Goal: Task Accomplishment & Management: Manage account settings

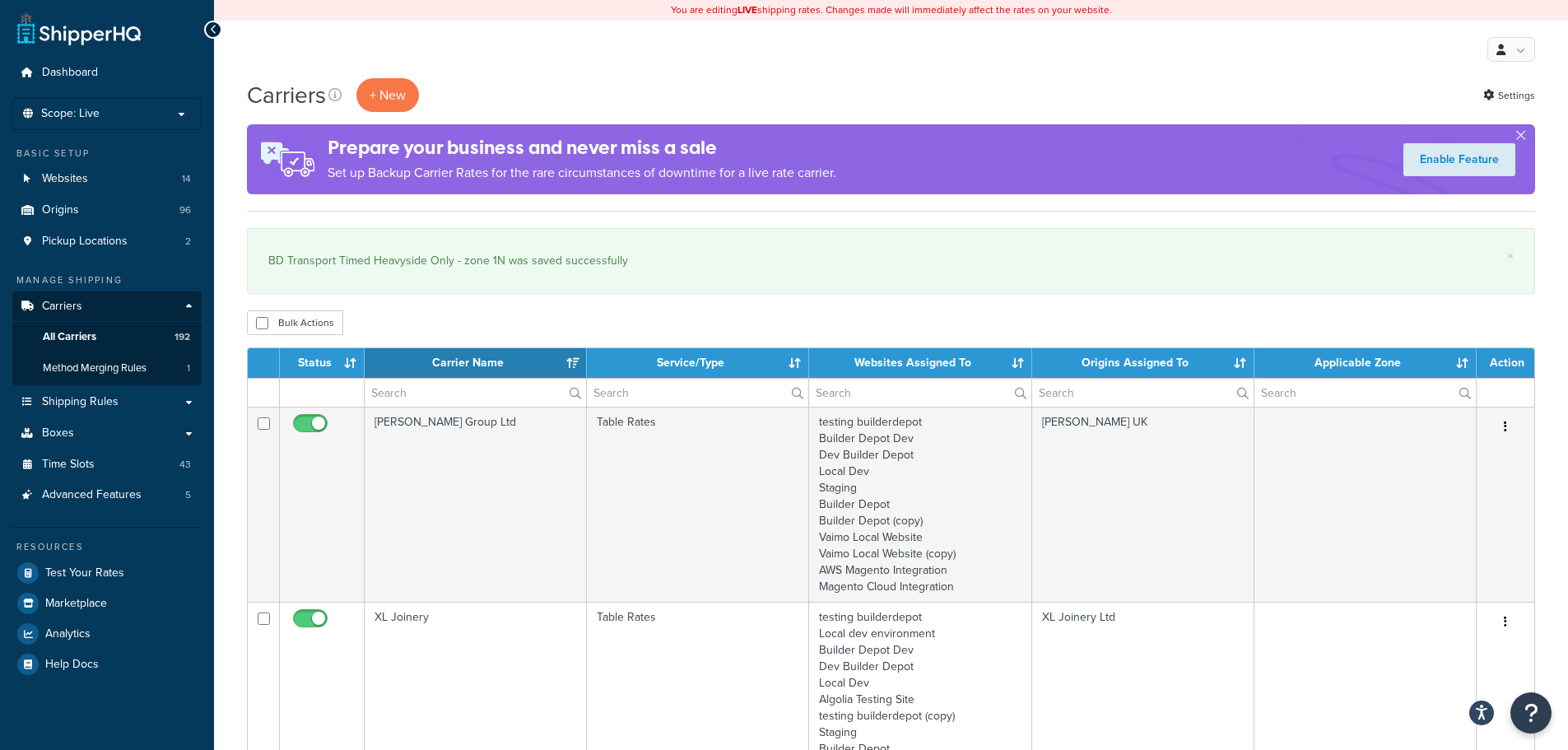
select select "15"
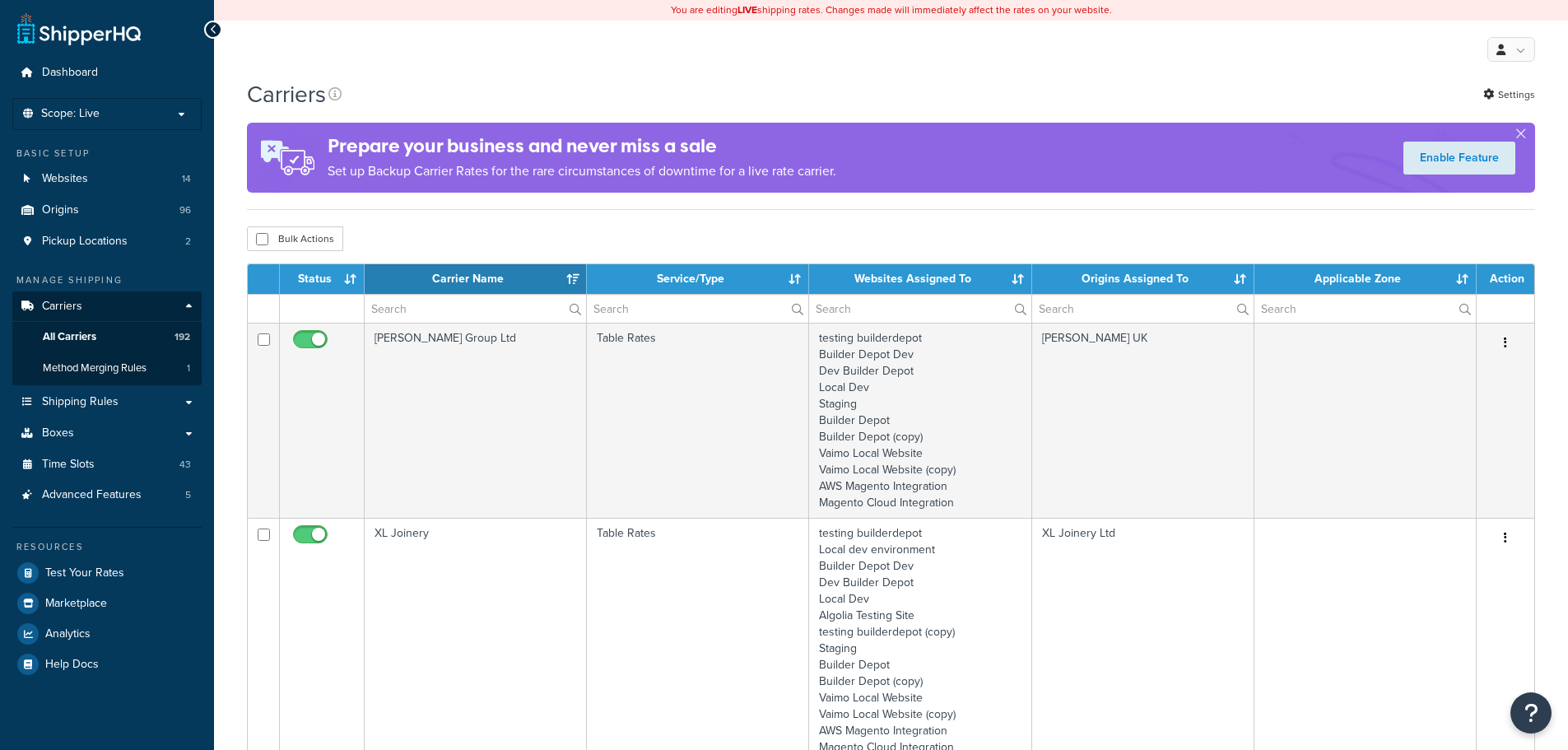
select select "15"
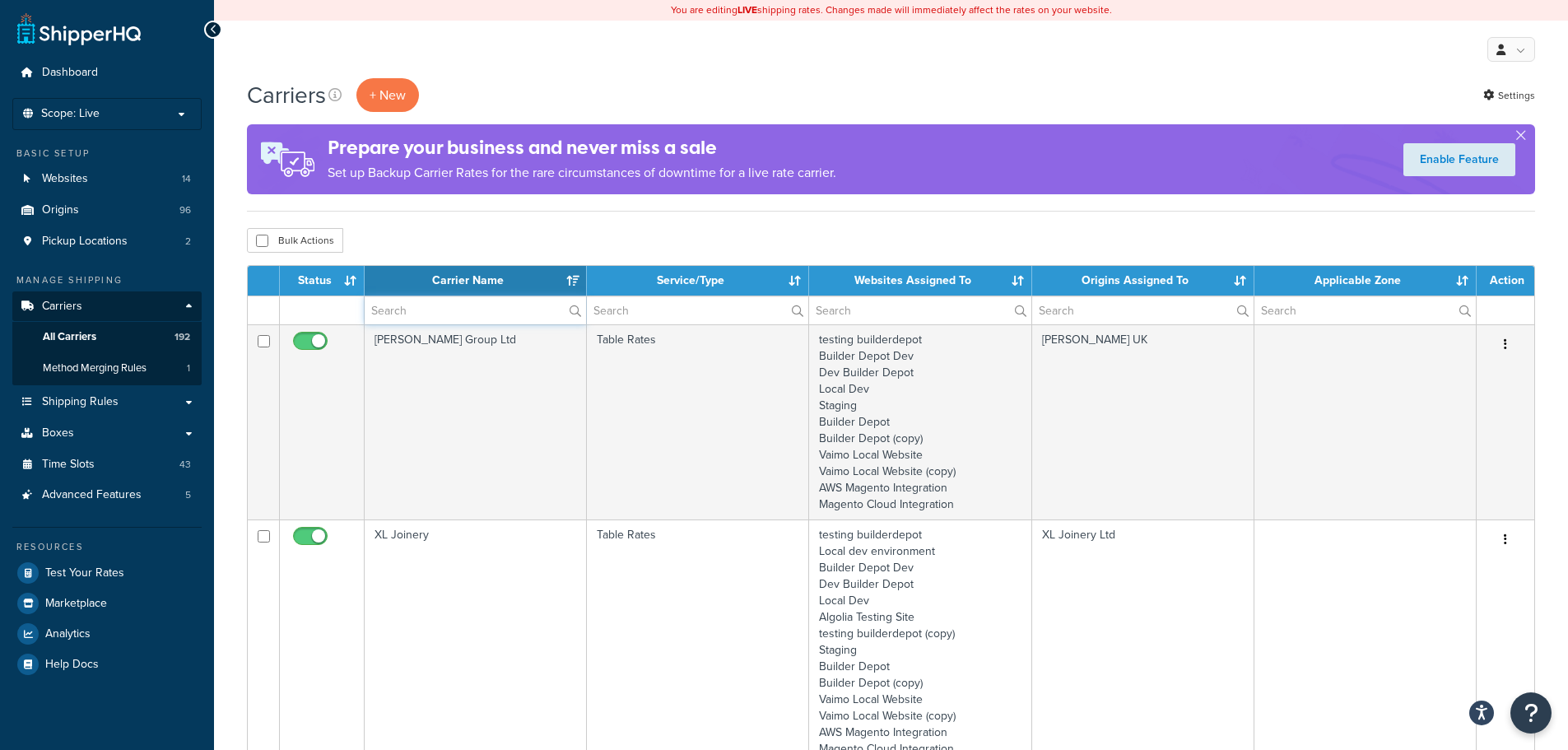
click at [419, 313] on input "text" at bounding box center [475, 310] width 221 height 28
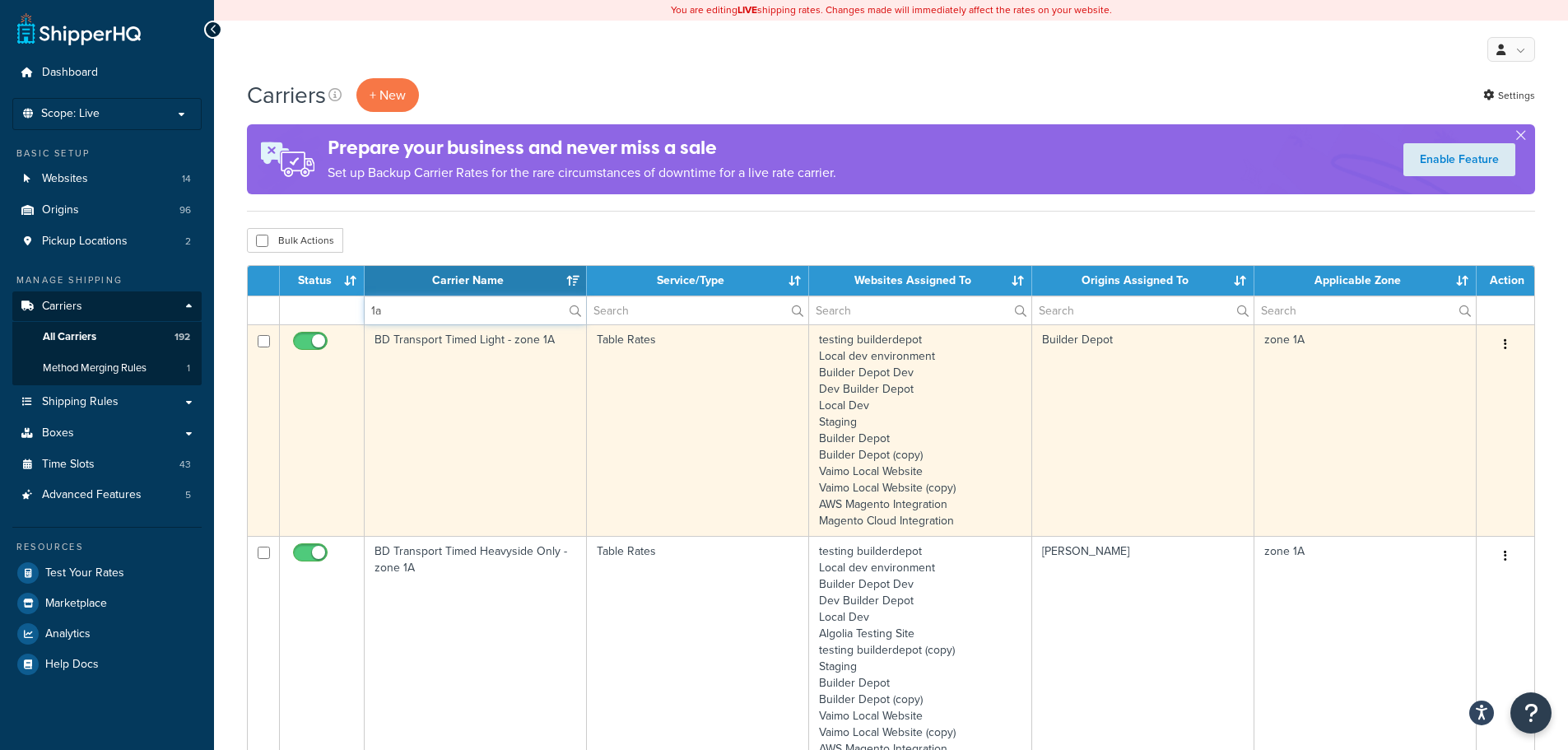
type input "1a"
click at [409, 407] on td "BD Transport Timed Light - zone 1A" at bounding box center [476, 430] width 222 height 211
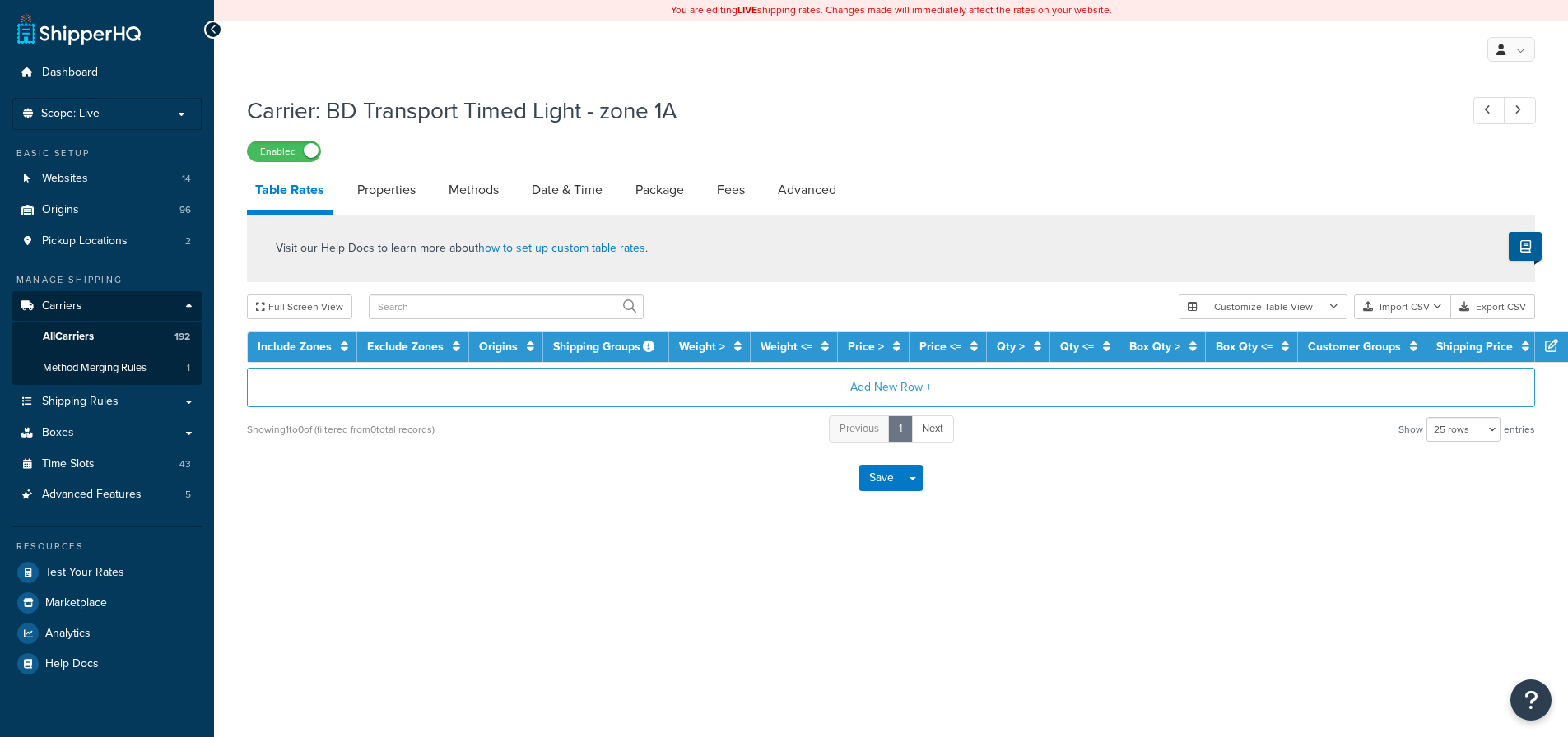
select select "25"
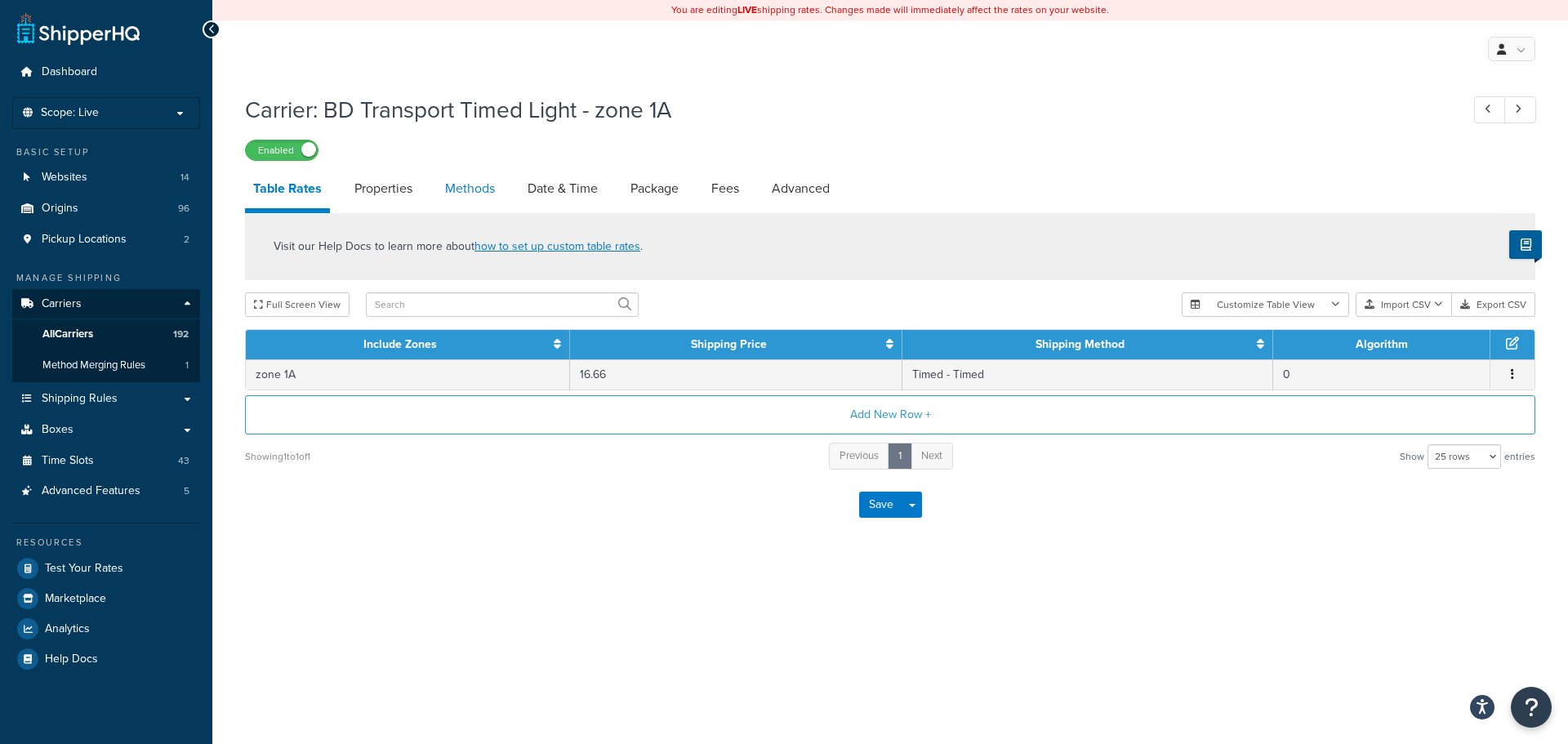
click at [453, 176] on link "Methods" at bounding box center [469, 188] width 66 height 39
select select "25"
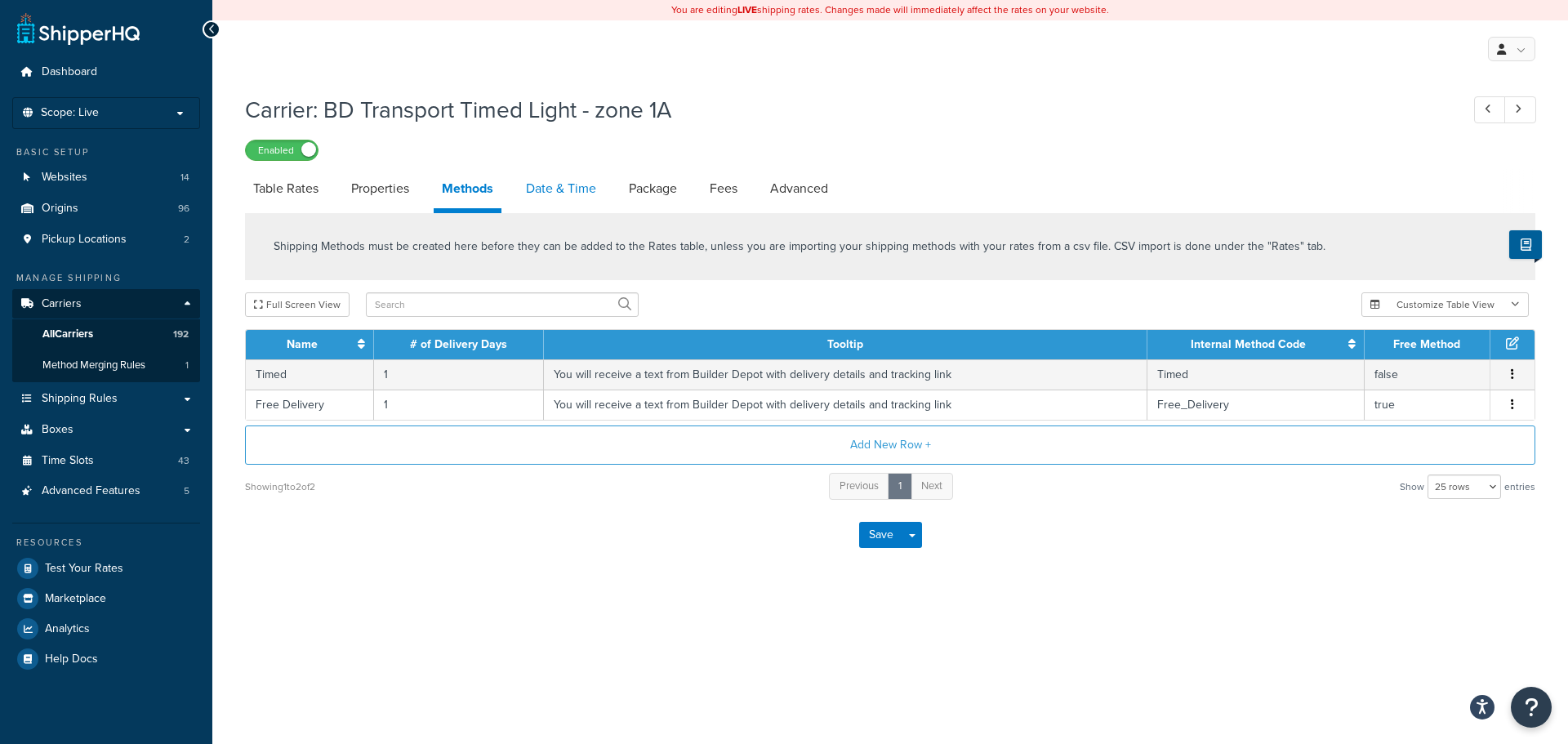
click at [557, 194] on link "Date & Time" at bounding box center [561, 188] width 87 height 39
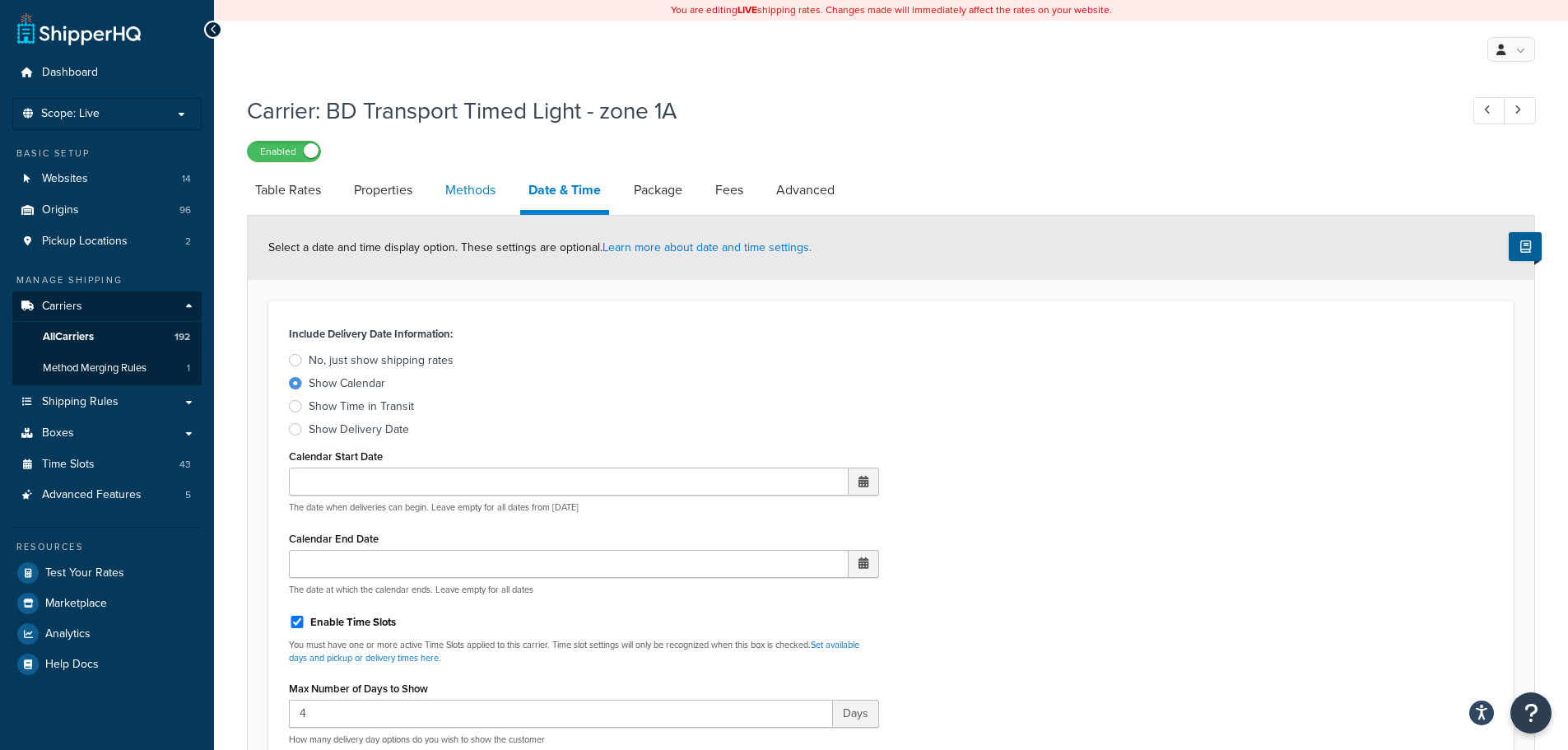
click at [452, 189] on link "Methods" at bounding box center [470, 190] width 67 height 39
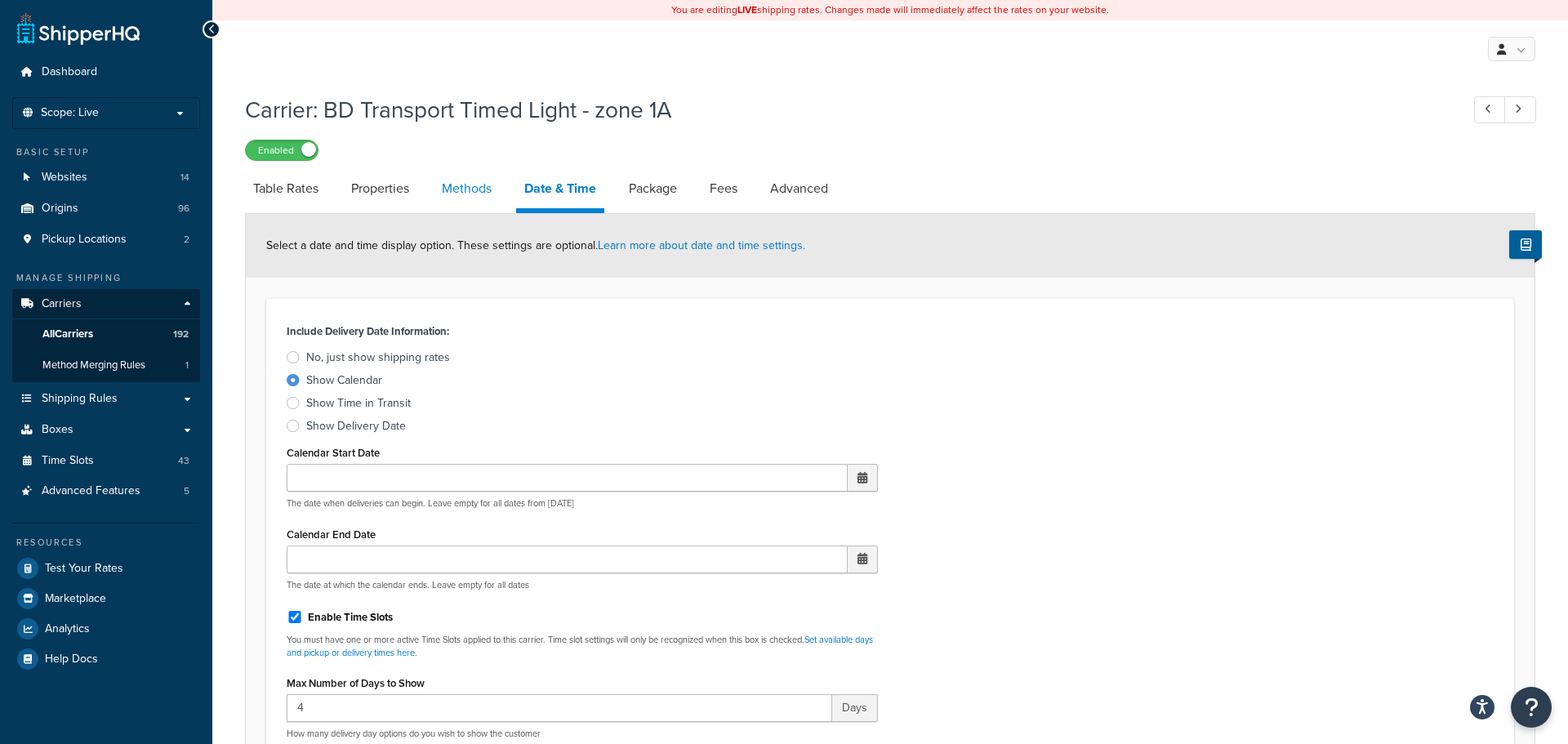
select select "25"
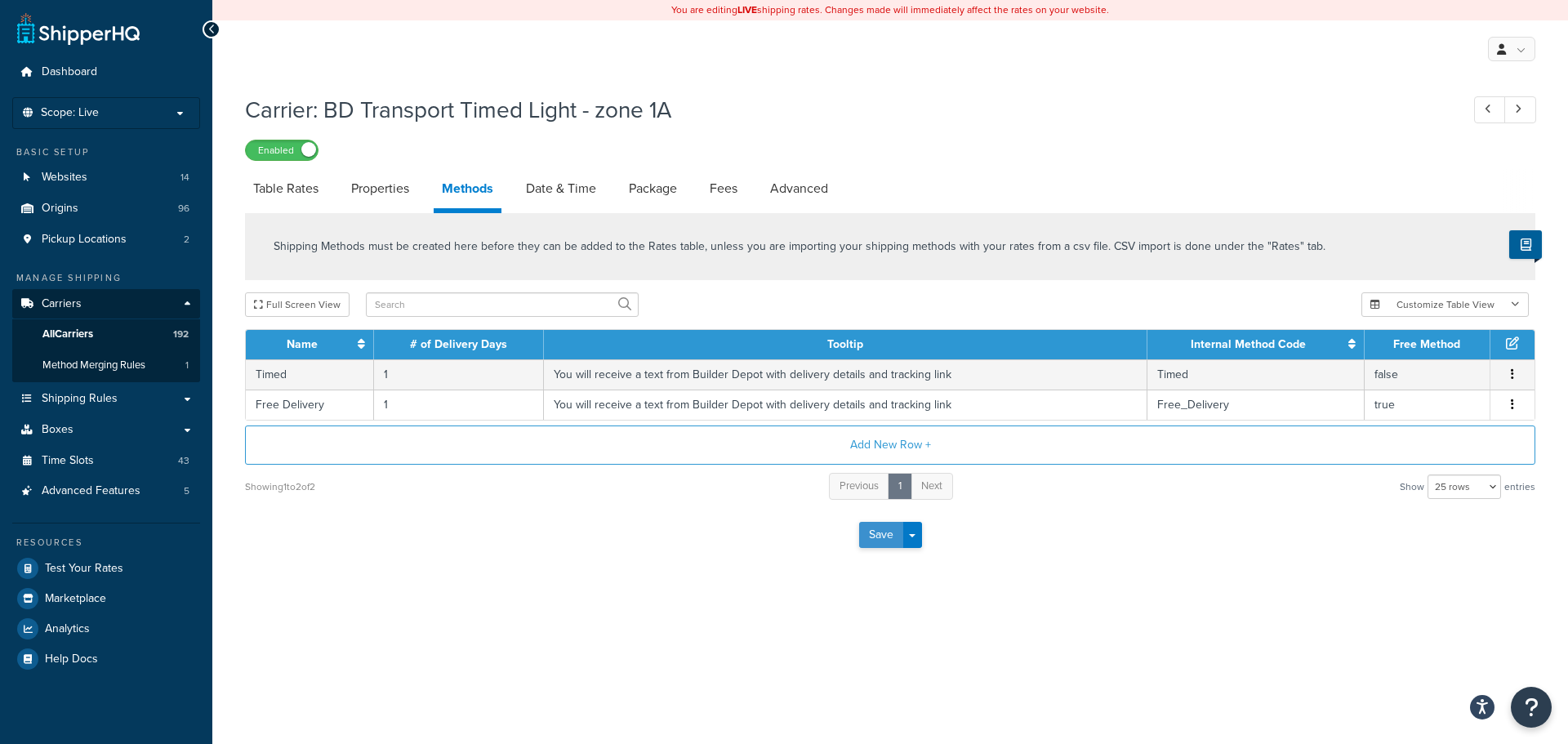
click at [877, 538] on button "Save" at bounding box center [880, 534] width 44 height 26
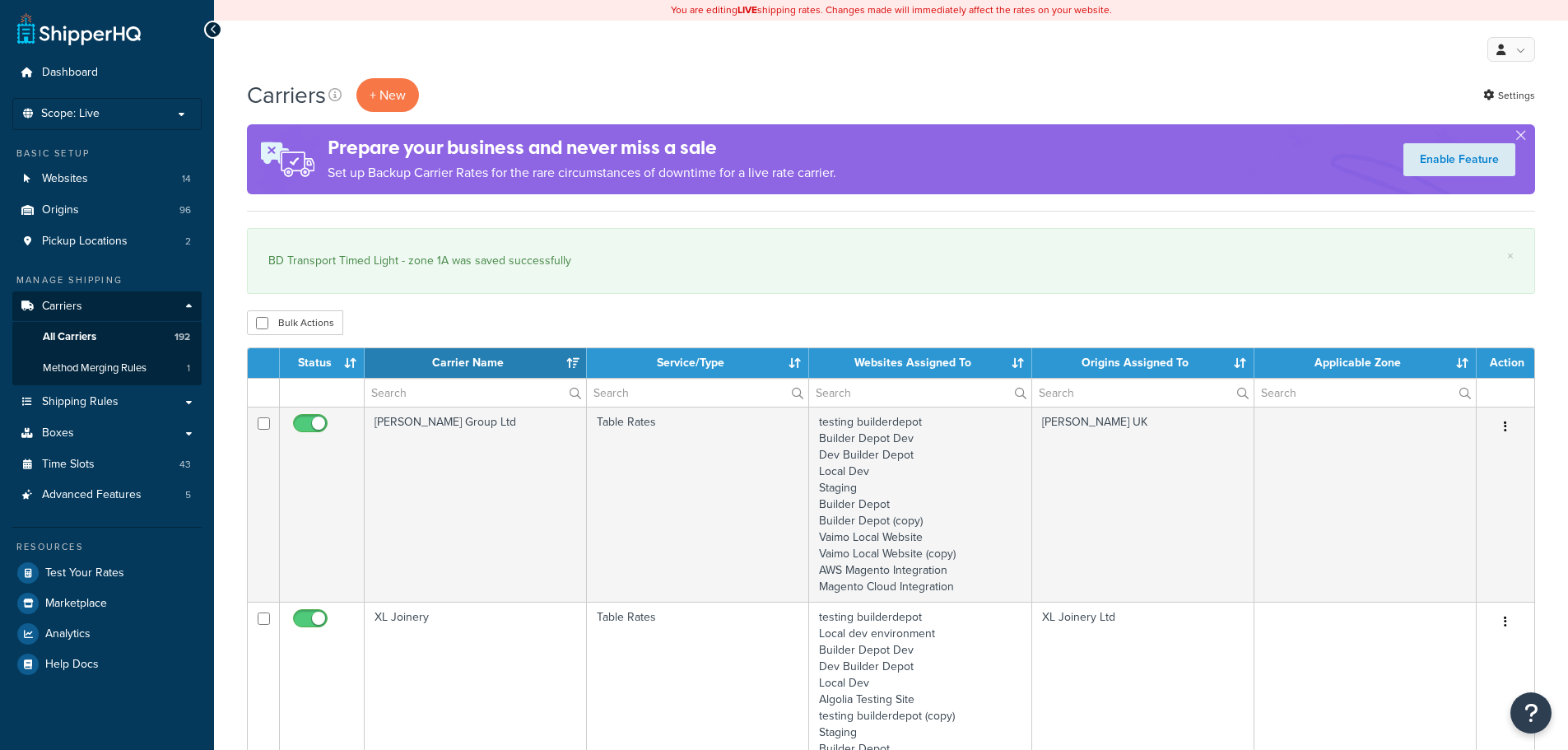
select select "15"
click at [396, 391] on input "text" at bounding box center [475, 393] width 221 height 28
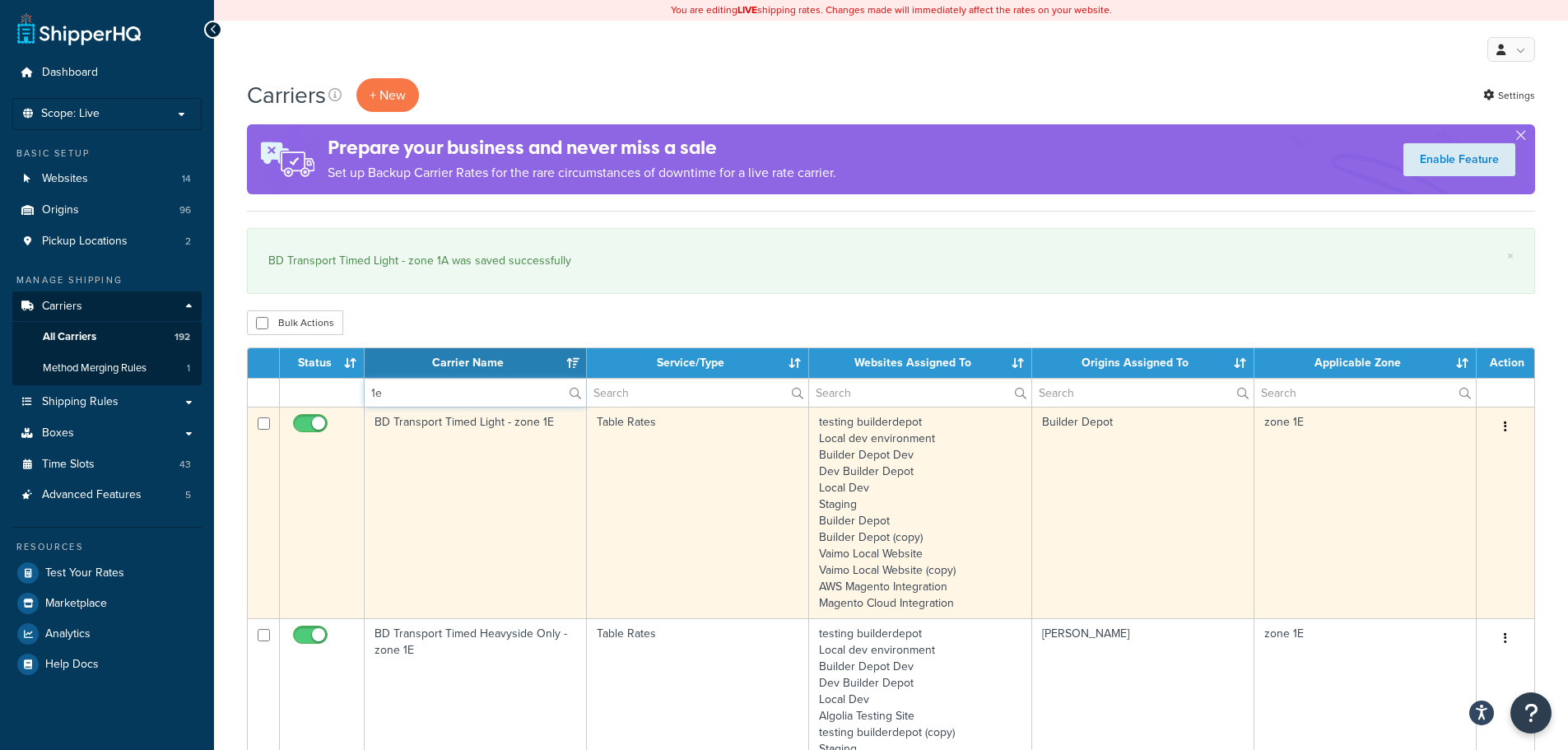
type input "1e"
click at [405, 488] on td "BD Transport Timed Light - zone 1E" at bounding box center [476, 512] width 222 height 211
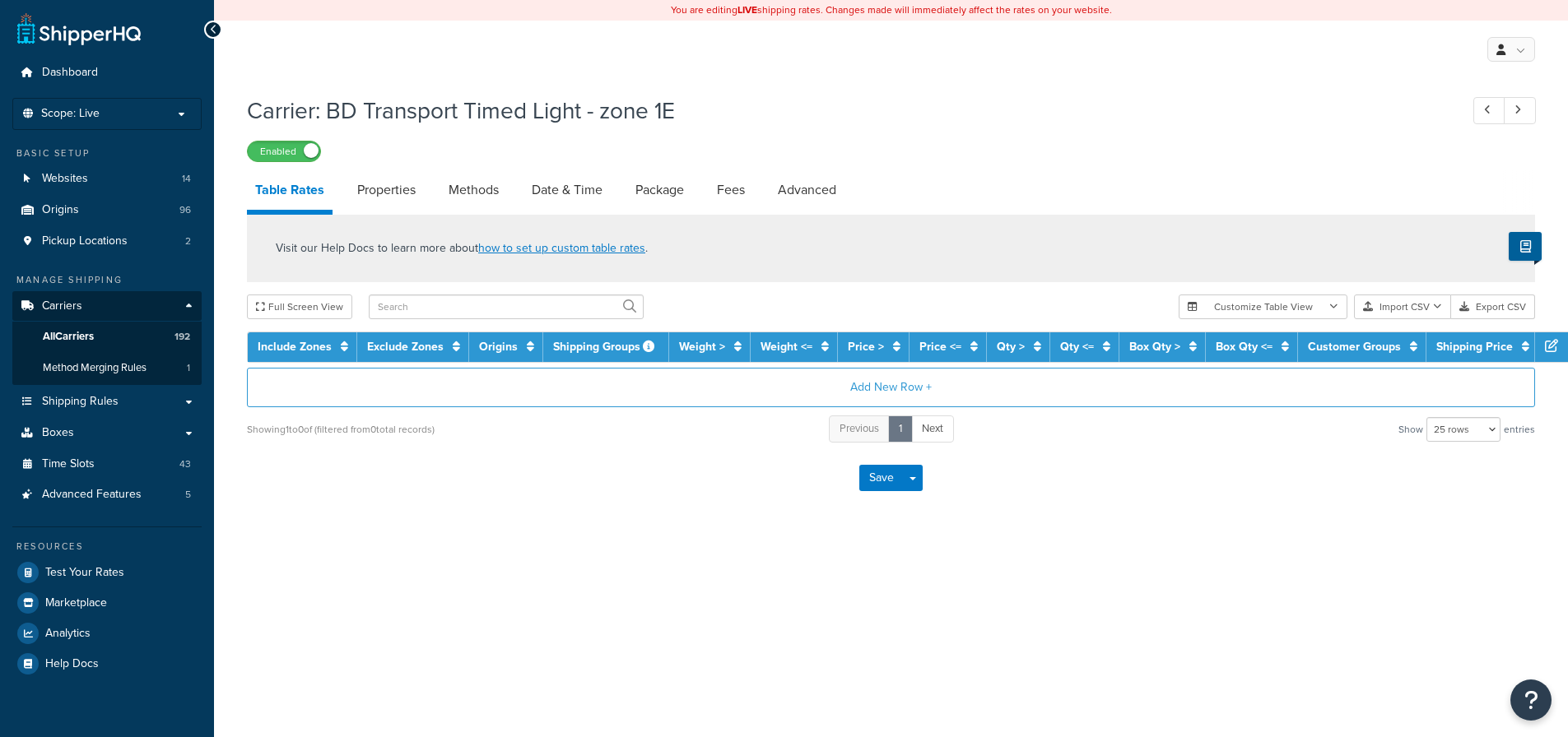
select select "25"
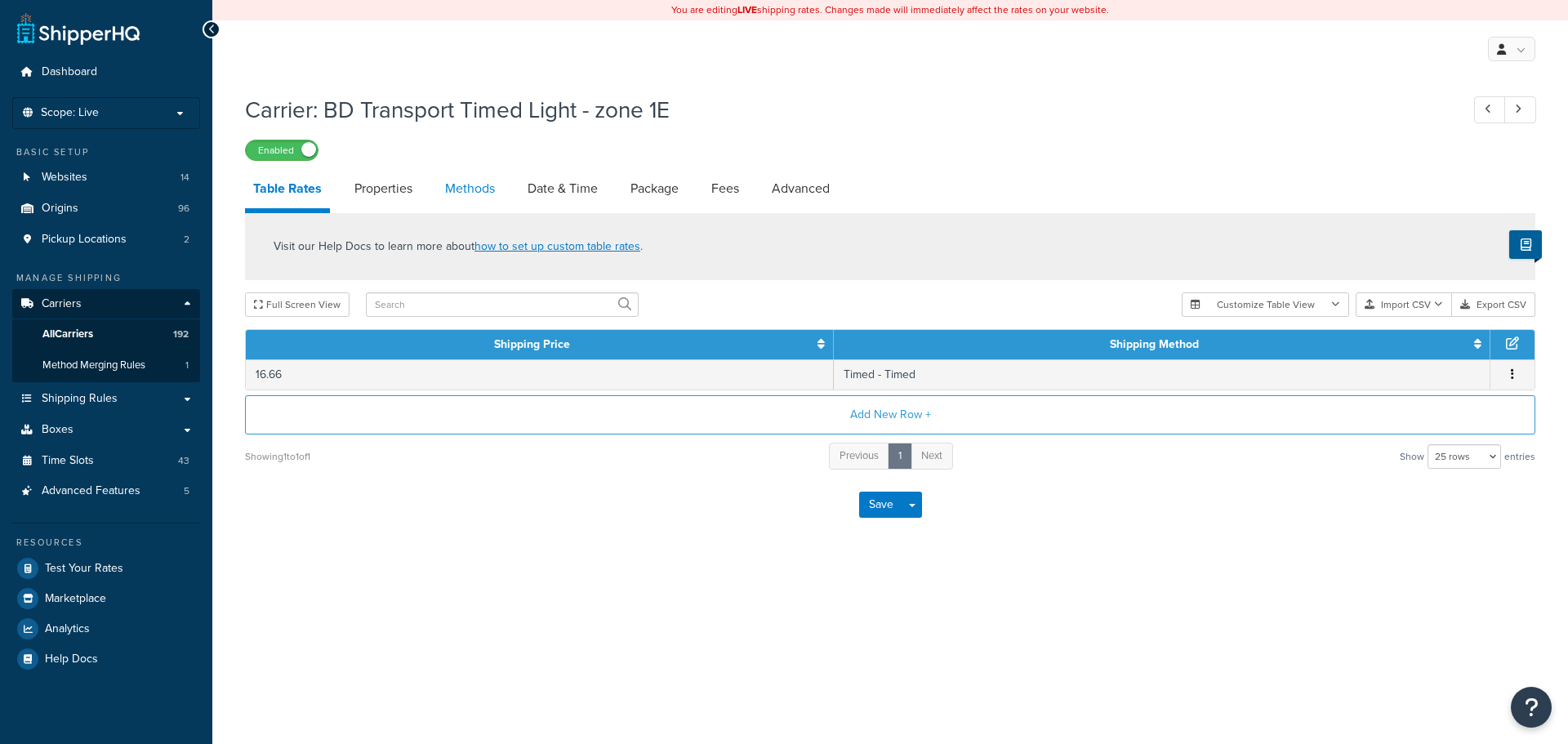
click at [459, 184] on link "Methods" at bounding box center [469, 188] width 66 height 39
select select "25"
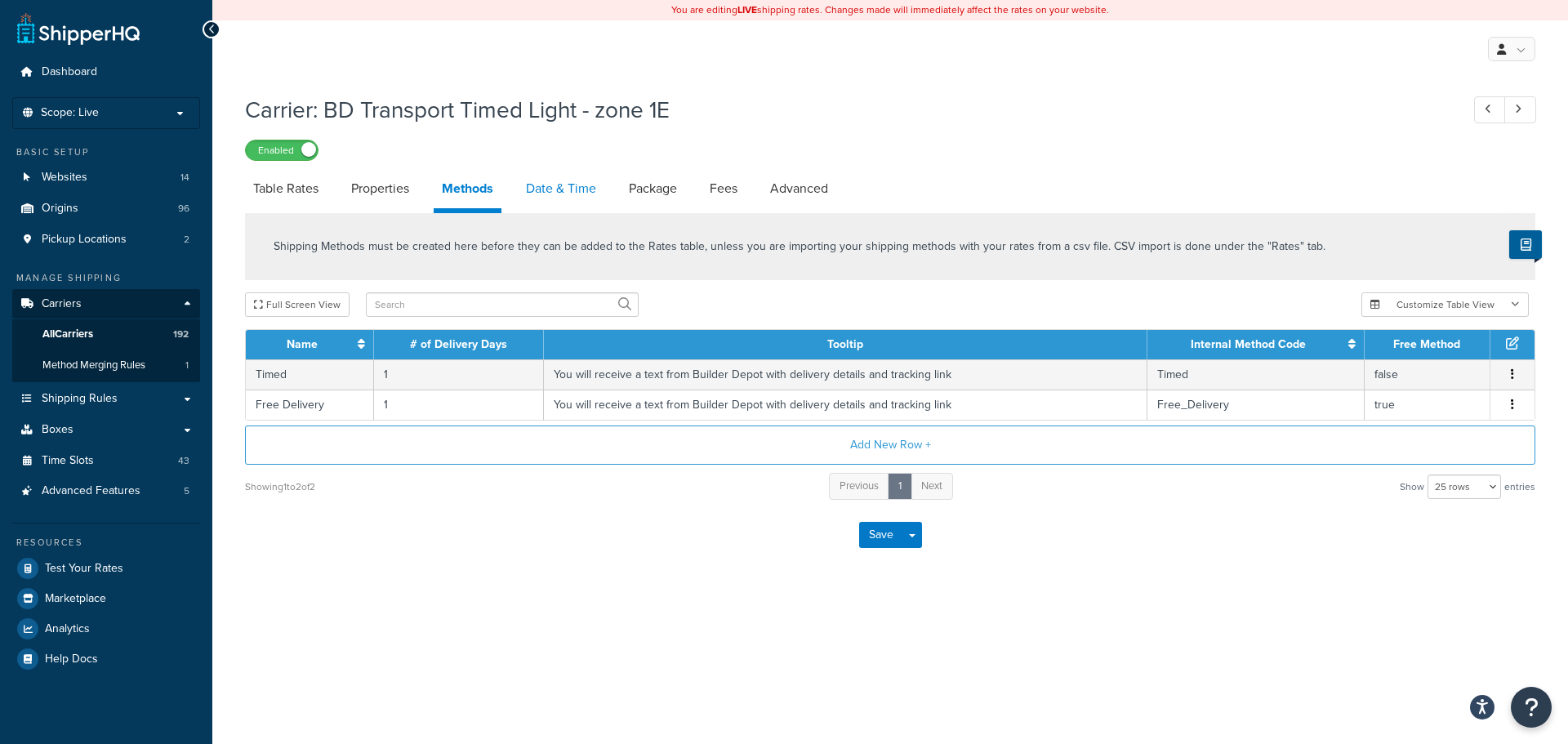
click at [557, 196] on link "Date & Time" at bounding box center [561, 188] width 87 height 39
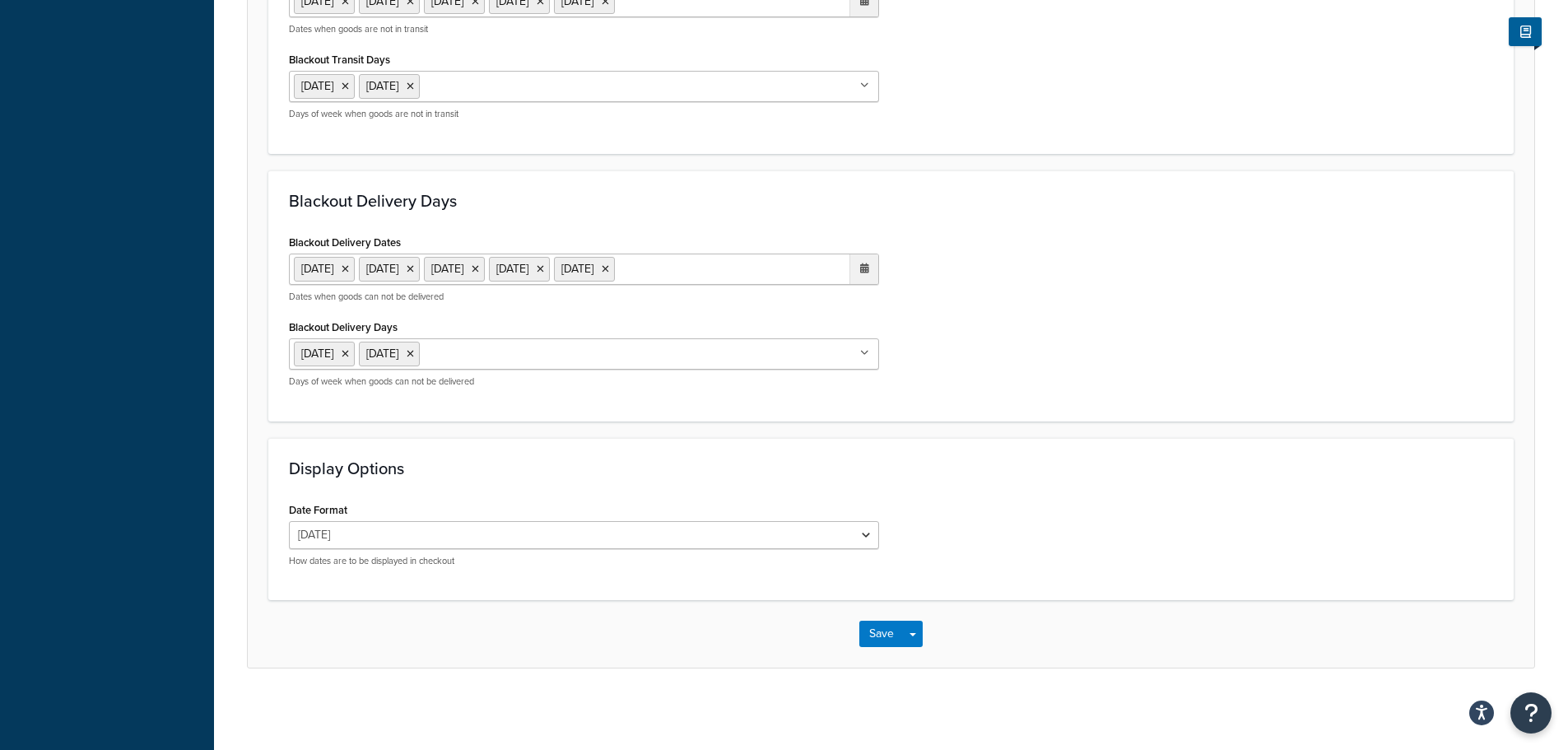
scroll to position [1232, 0]
click at [866, 627] on button "Save" at bounding box center [881, 632] width 45 height 26
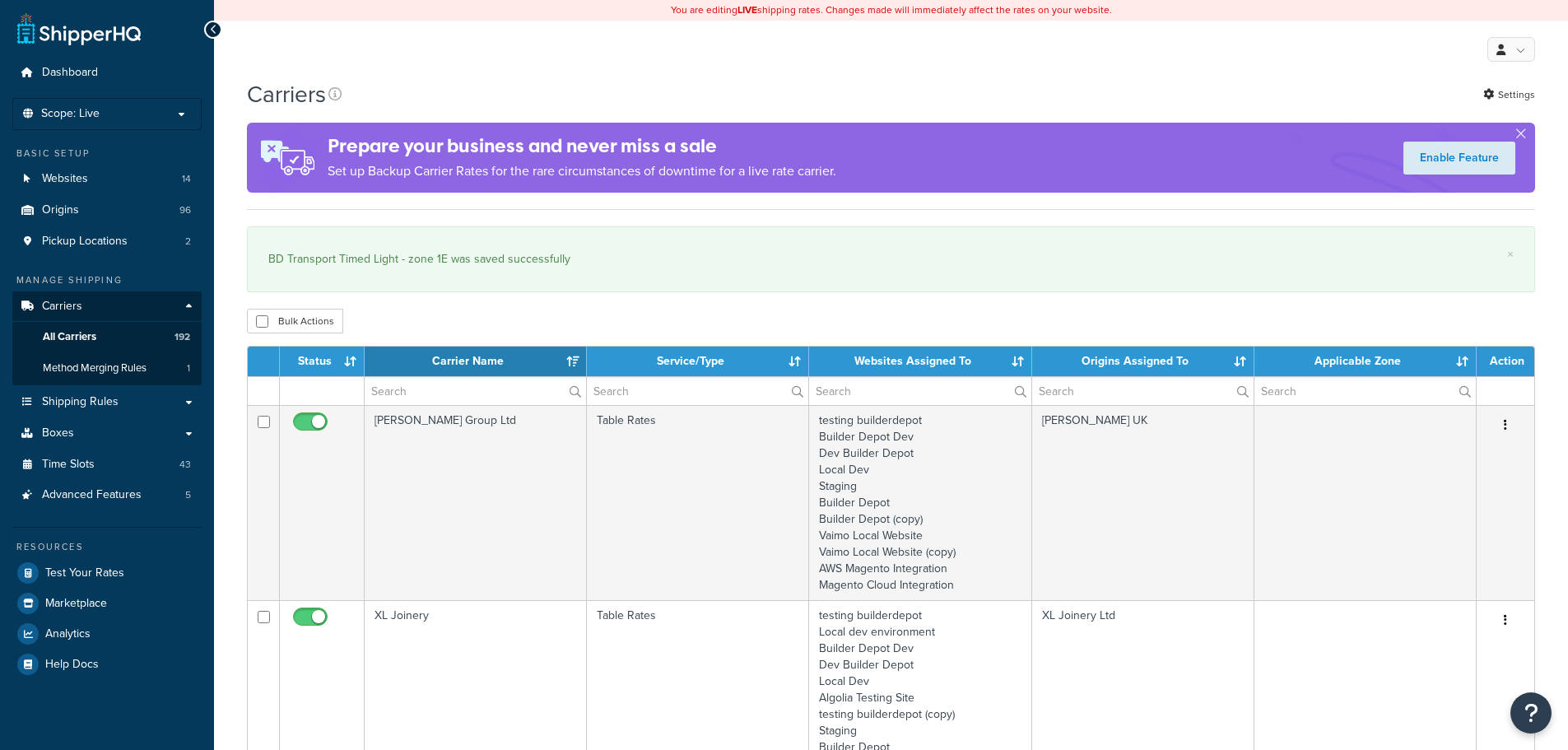
select select "15"
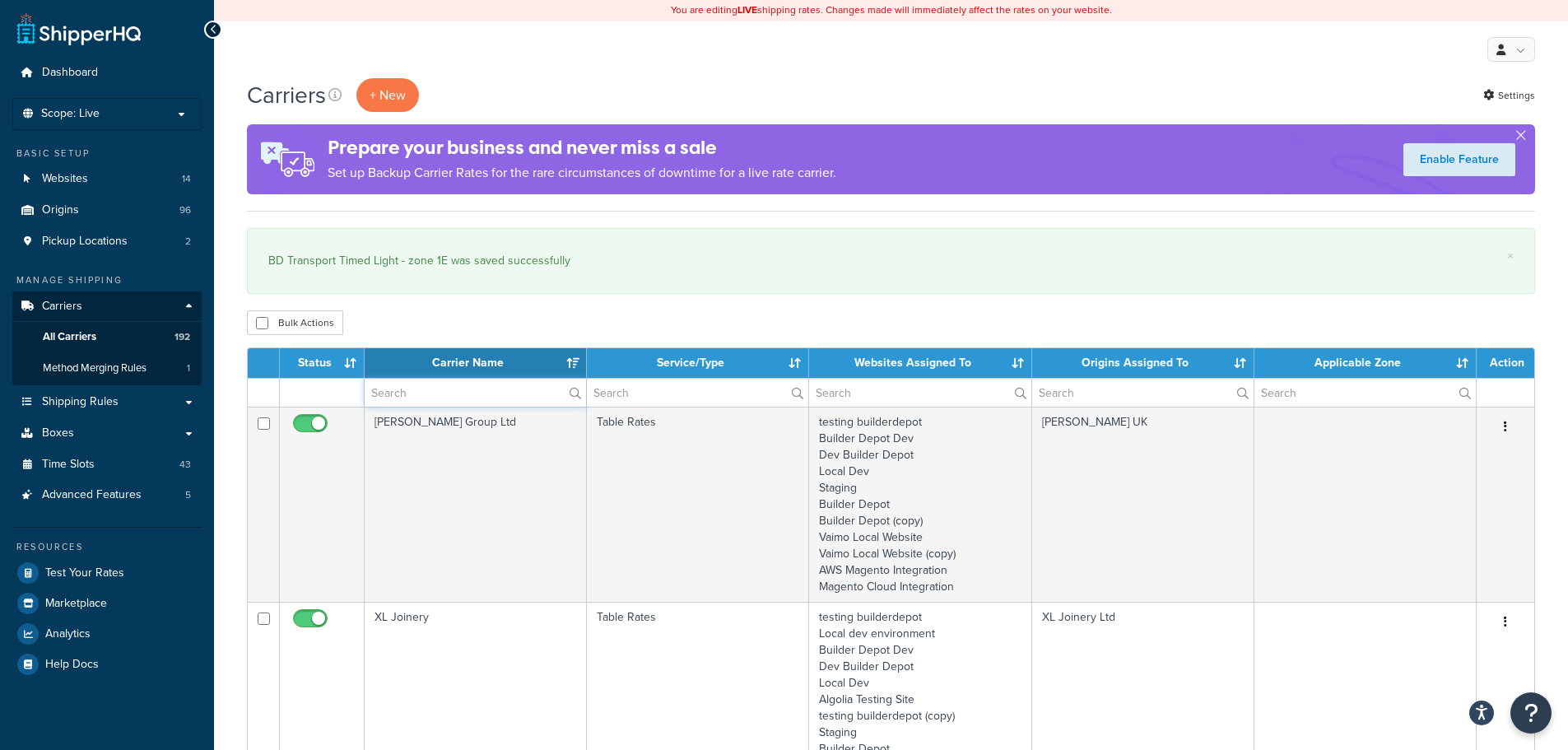
click at [412, 385] on input "text" at bounding box center [475, 393] width 221 height 28
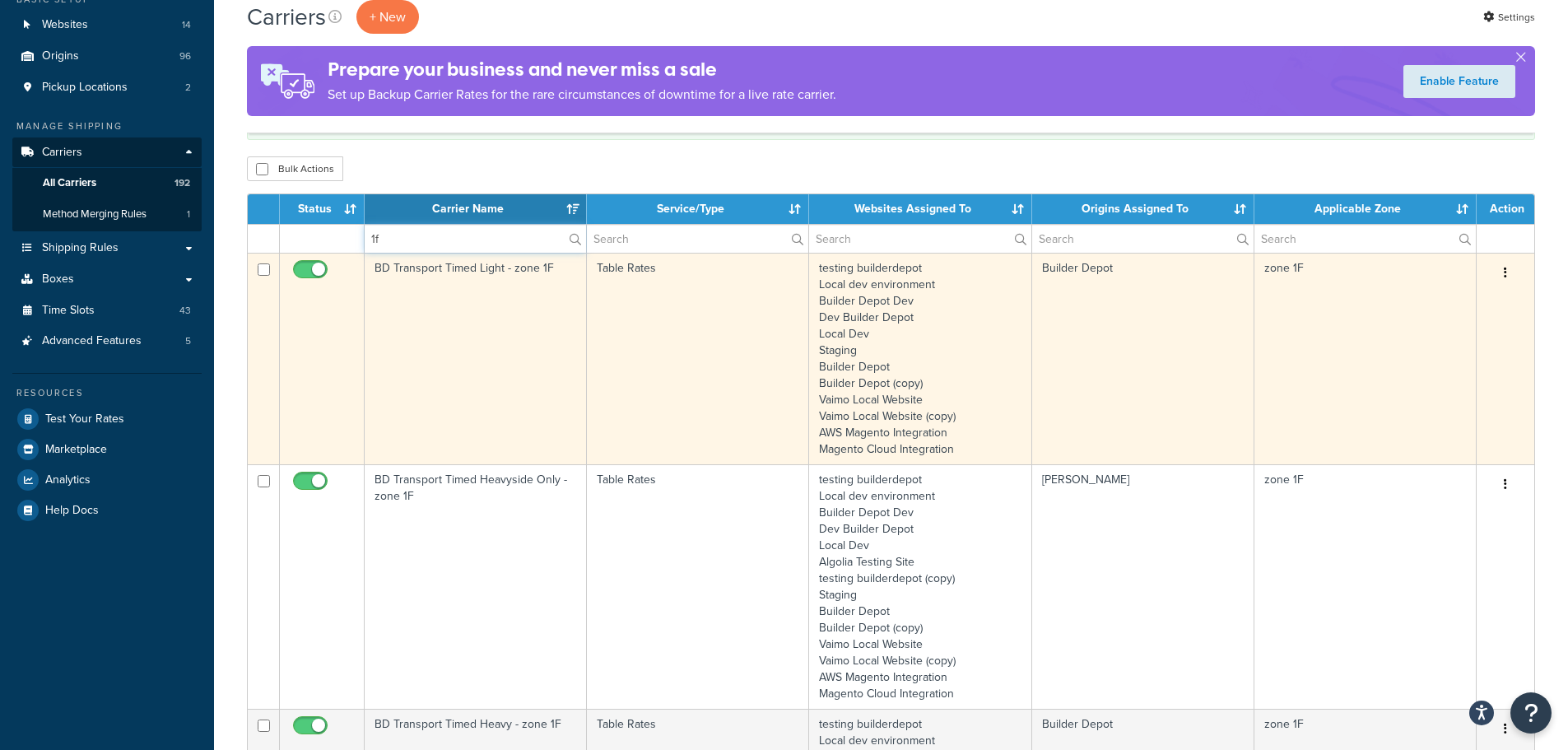
scroll to position [165, 0]
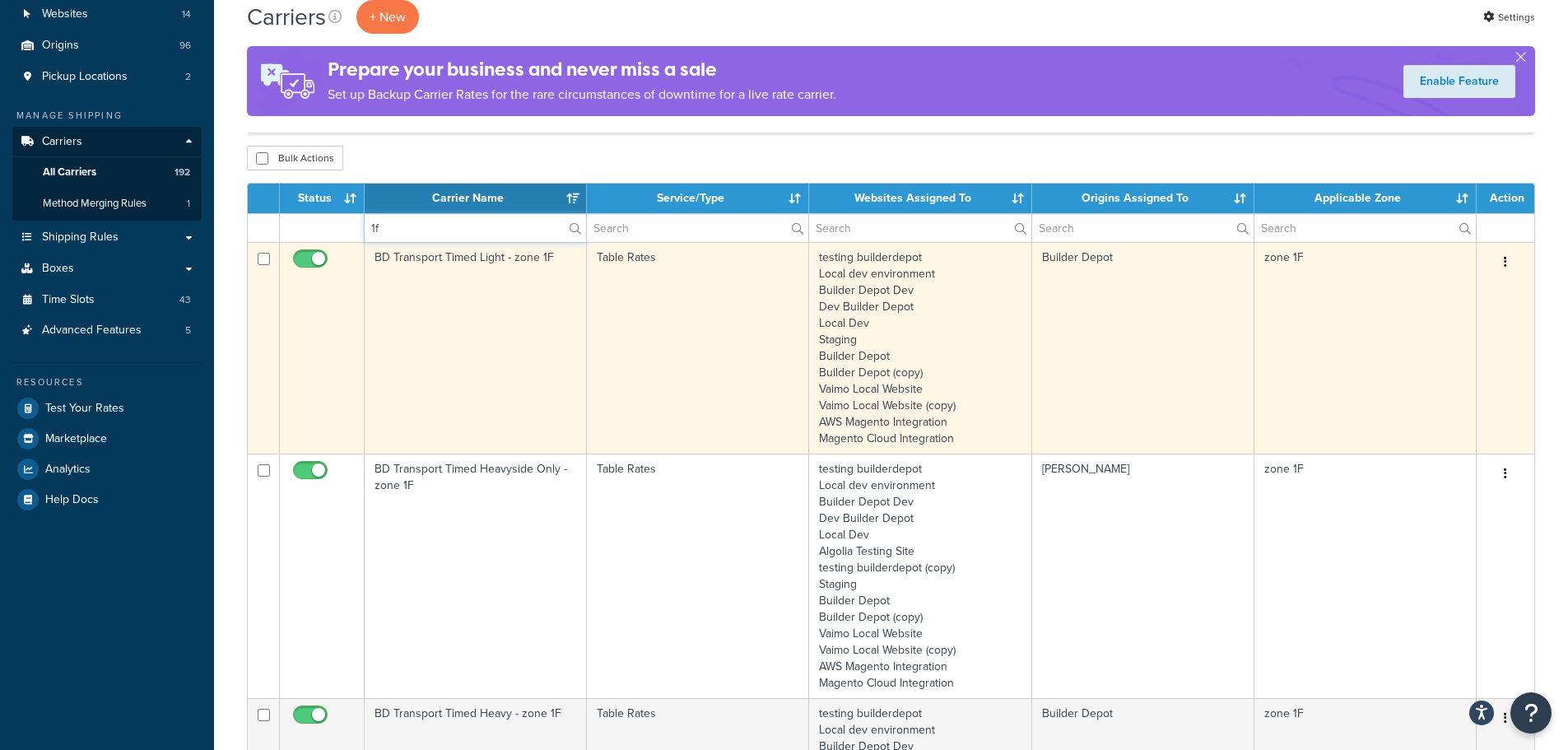
type input "1f"
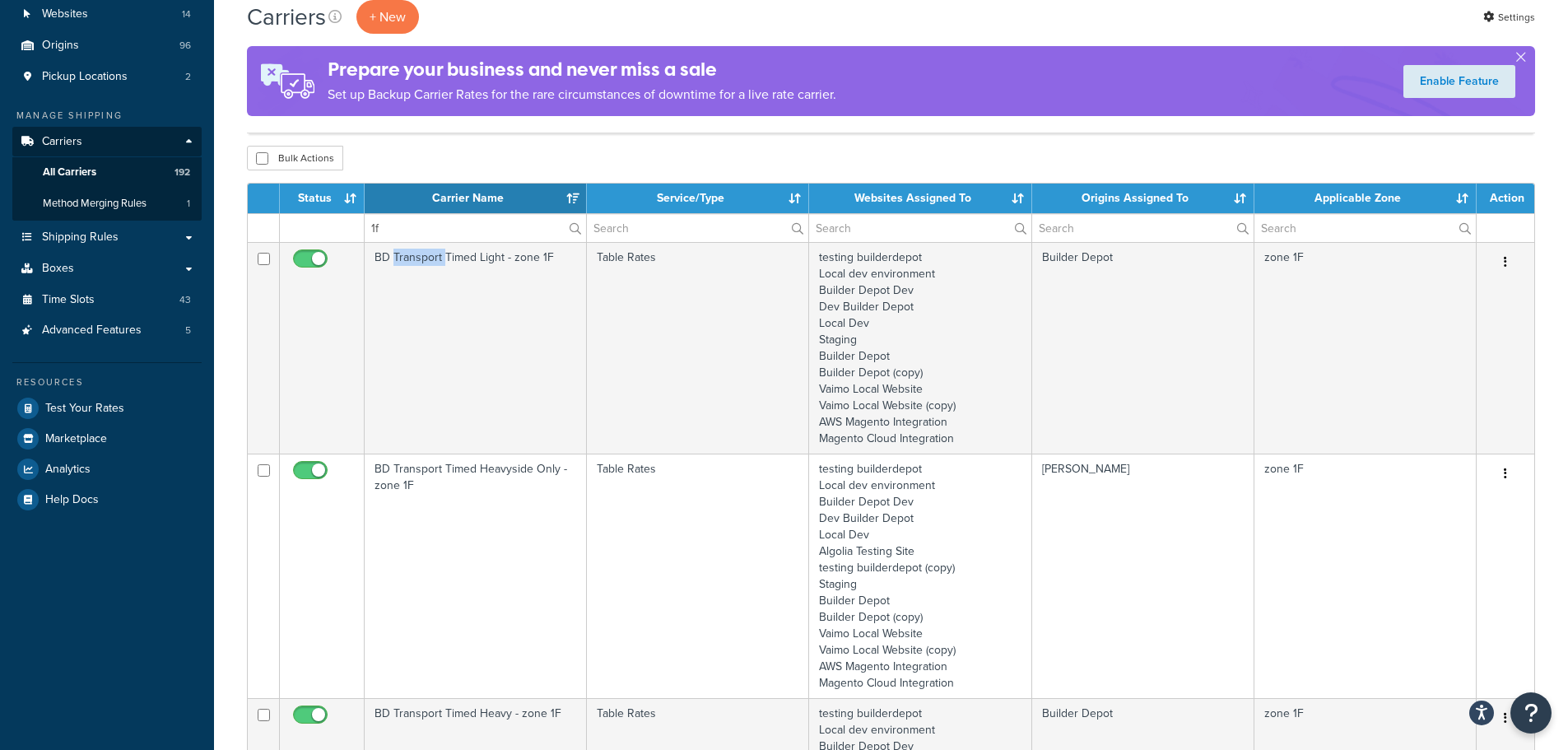
click at [410, 323] on td "BD Transport Timed Light - zone 1F" at bounding box center [476, 348] width 222 height 211
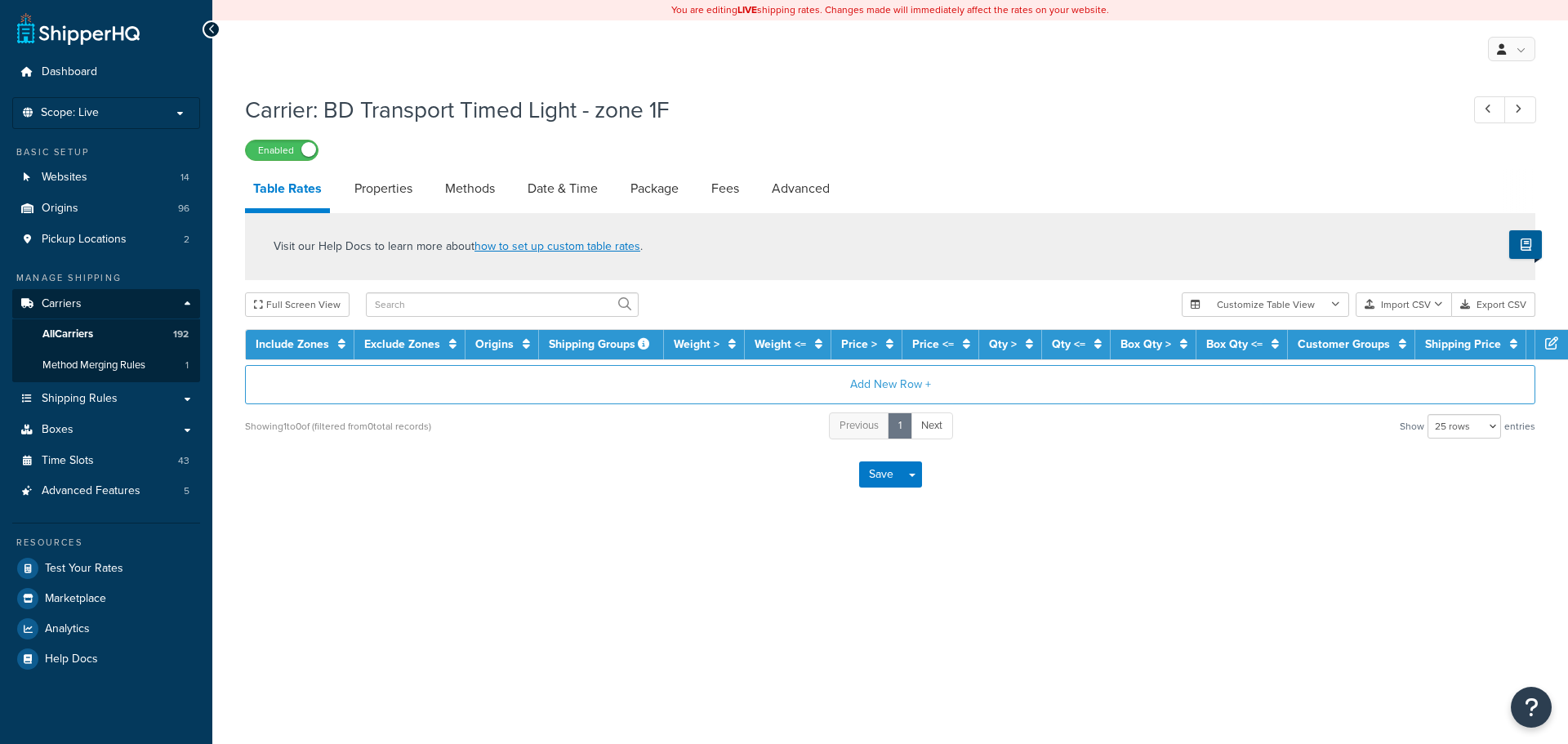
select select "25"
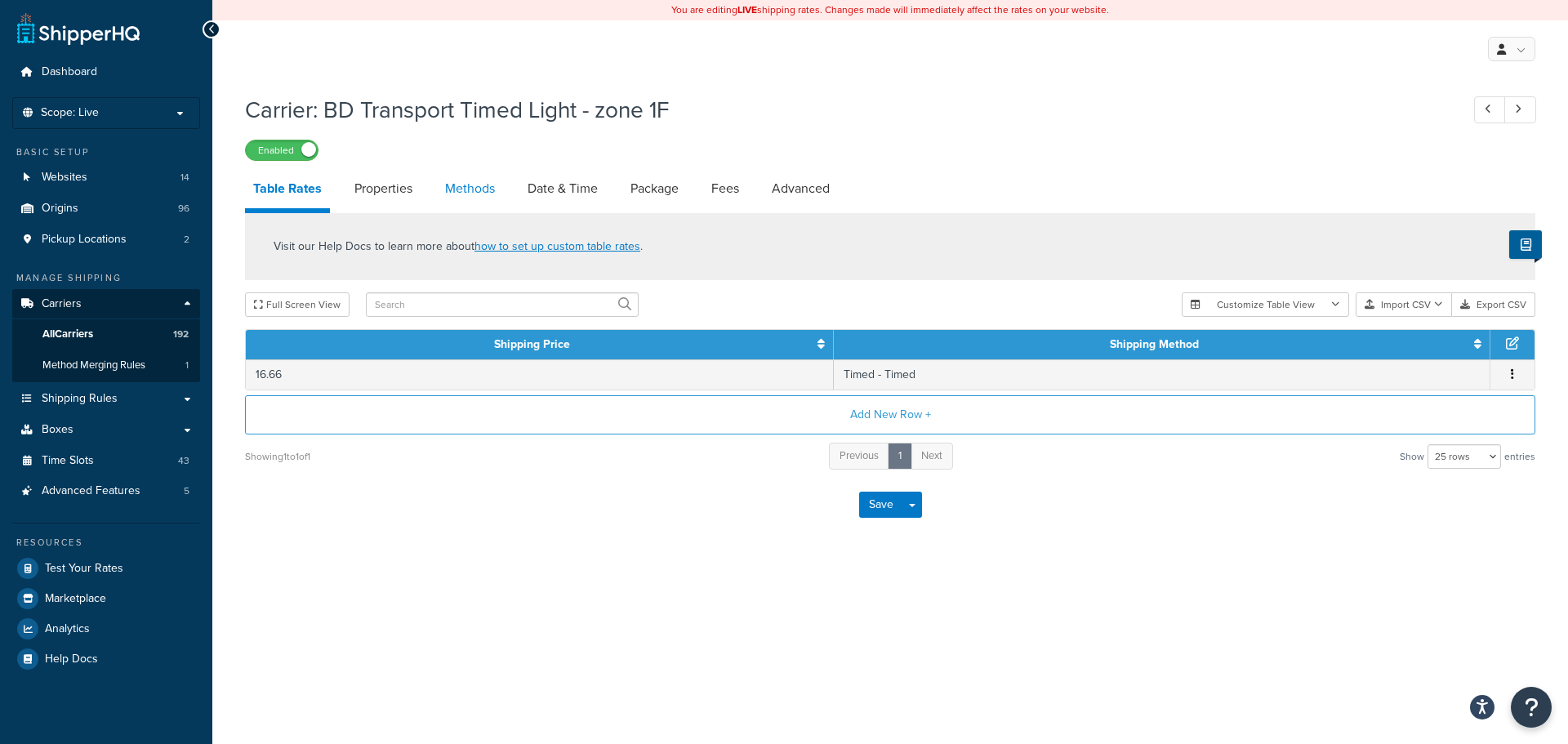
click at [484, 179] on link "Methods" at bounding box center [469, 188] width 66 height 39
select select "25"
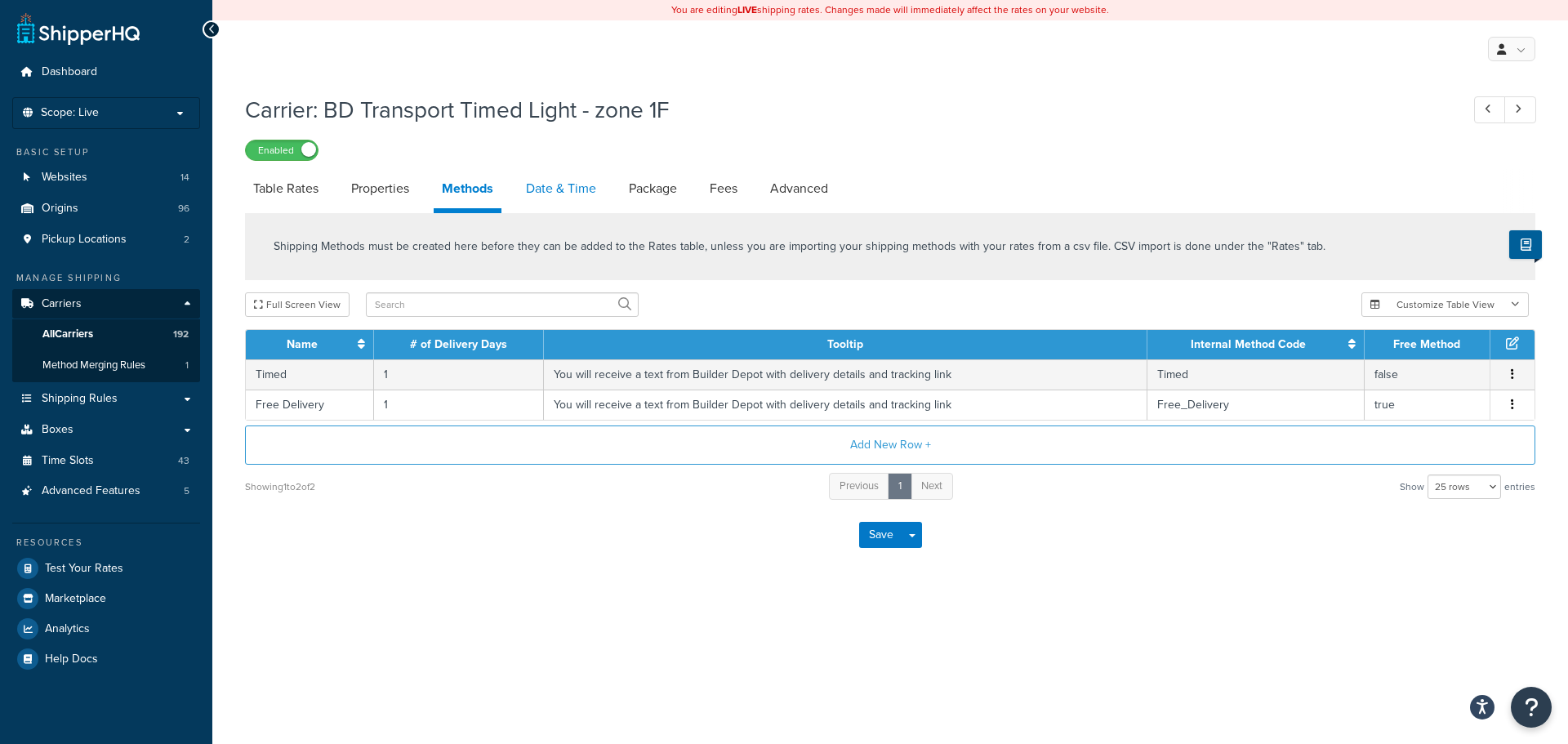
click at [547, 184] on link "Date & Time" at bounding box center [561, 188] width 87 height 39
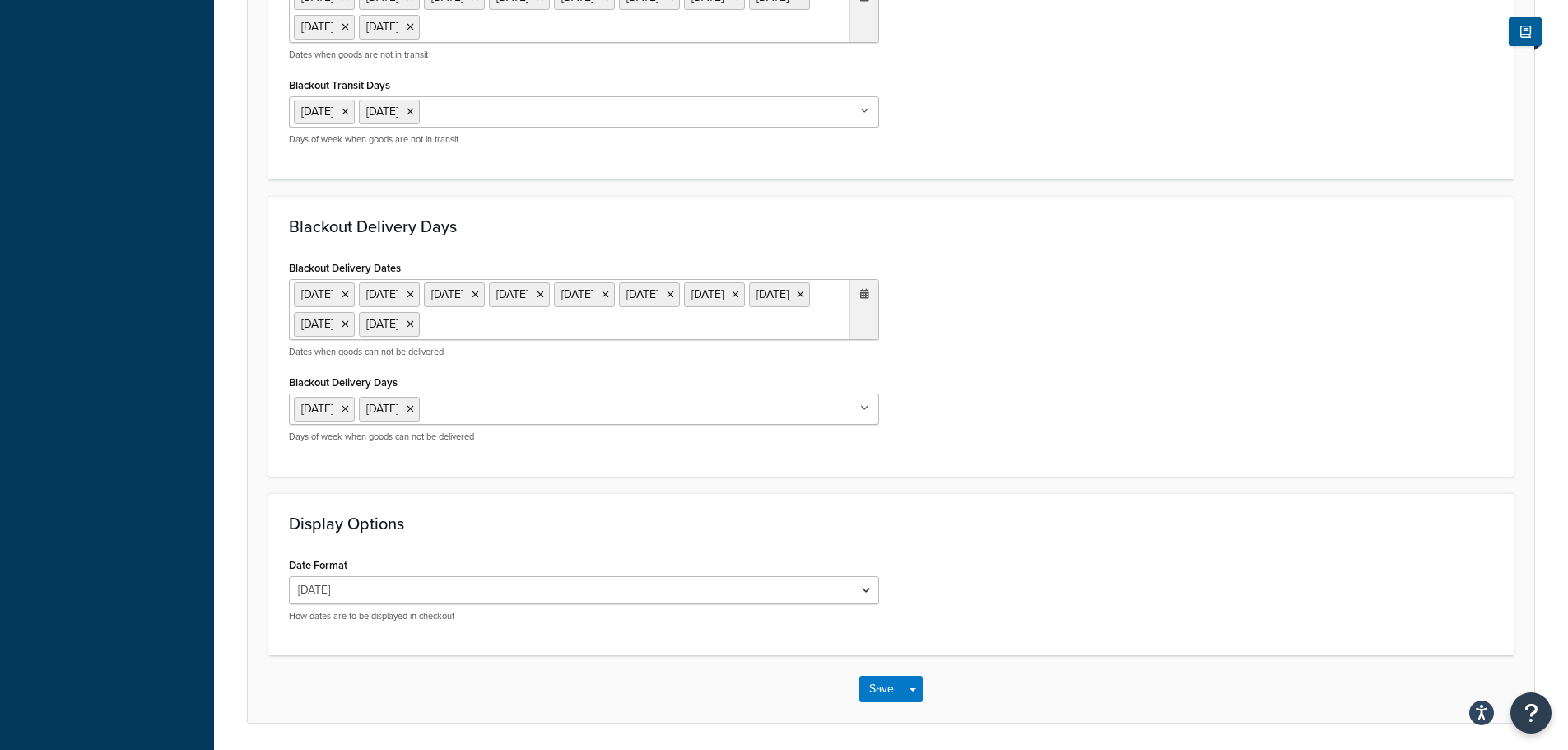
scroll to position [1291, 0]
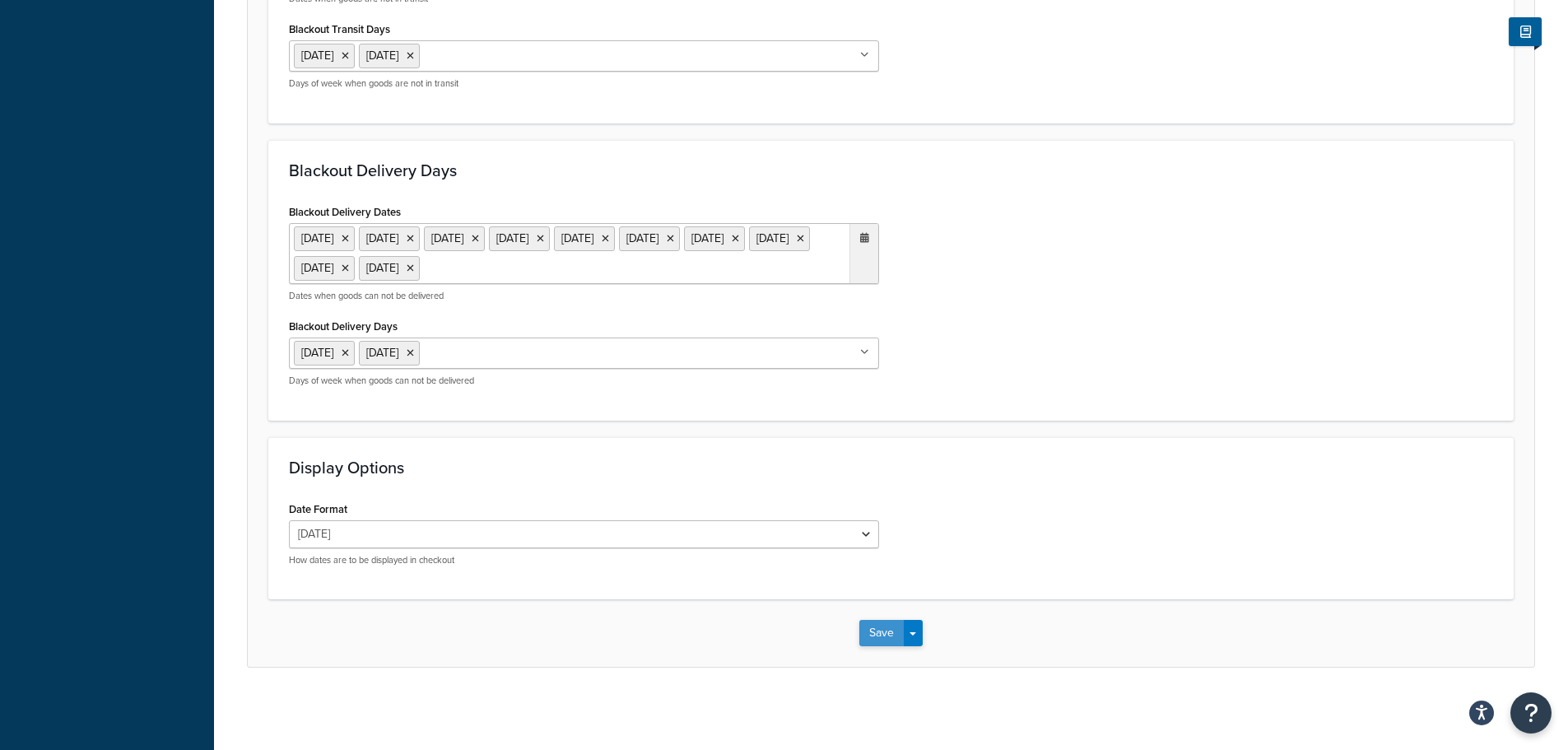
click at [866, 635] on button "Save" at bounding box center [881, 632] width 45 height 26
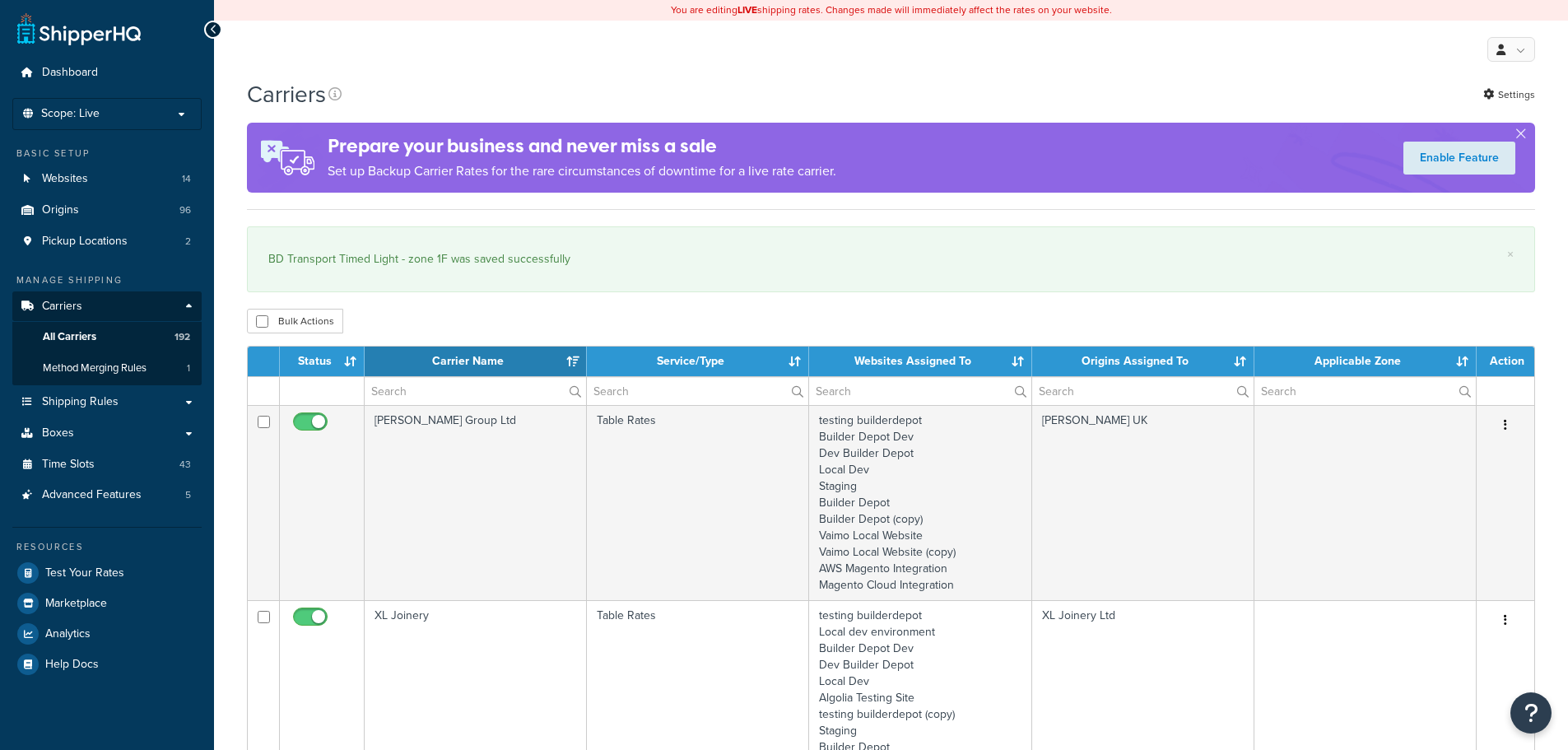
select select "15"
